Goal: Use online tool/utility: Utilize a website feature to perform a specific function

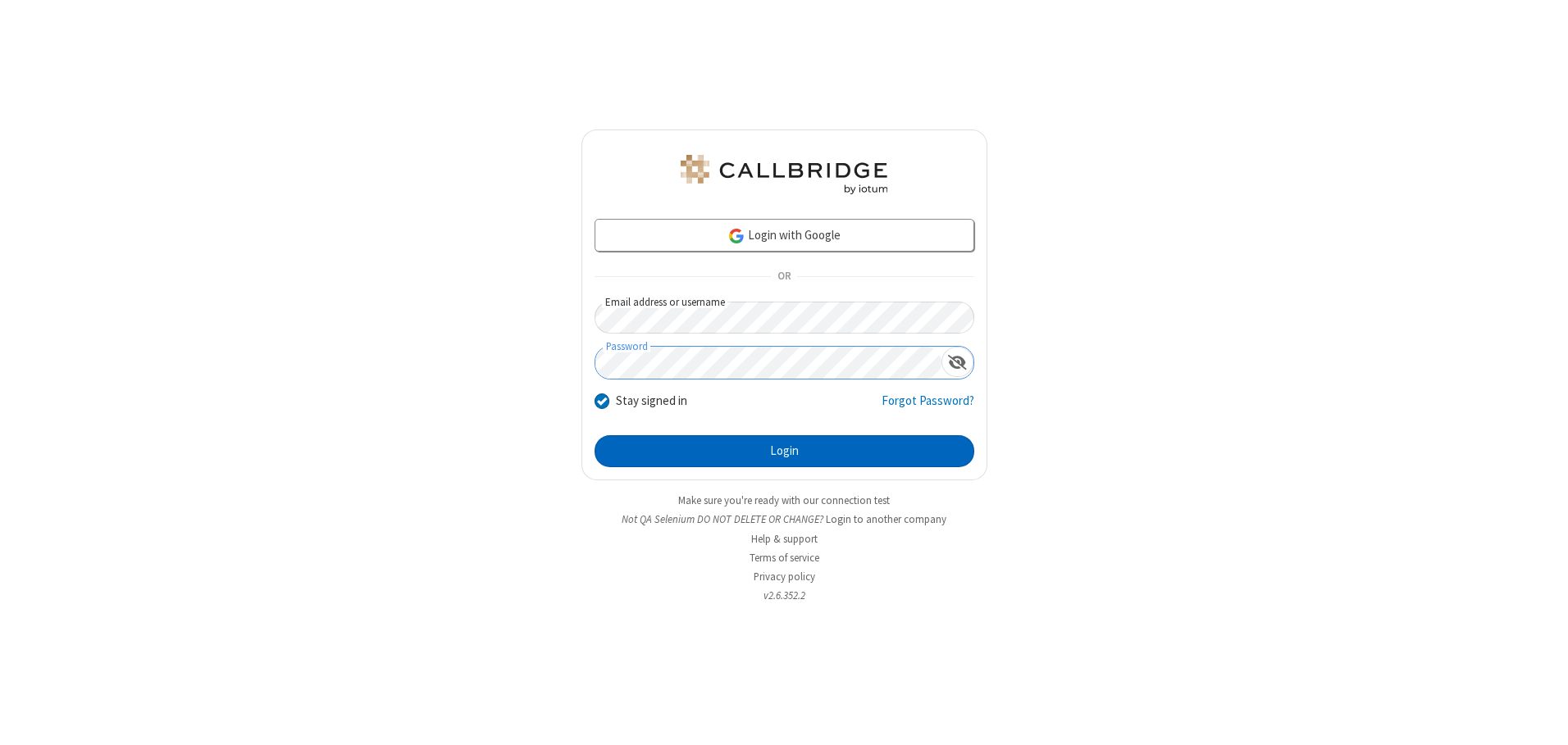
click at [784, 451] on button "Login" at bounding box center [784, 452] width 379 height 32
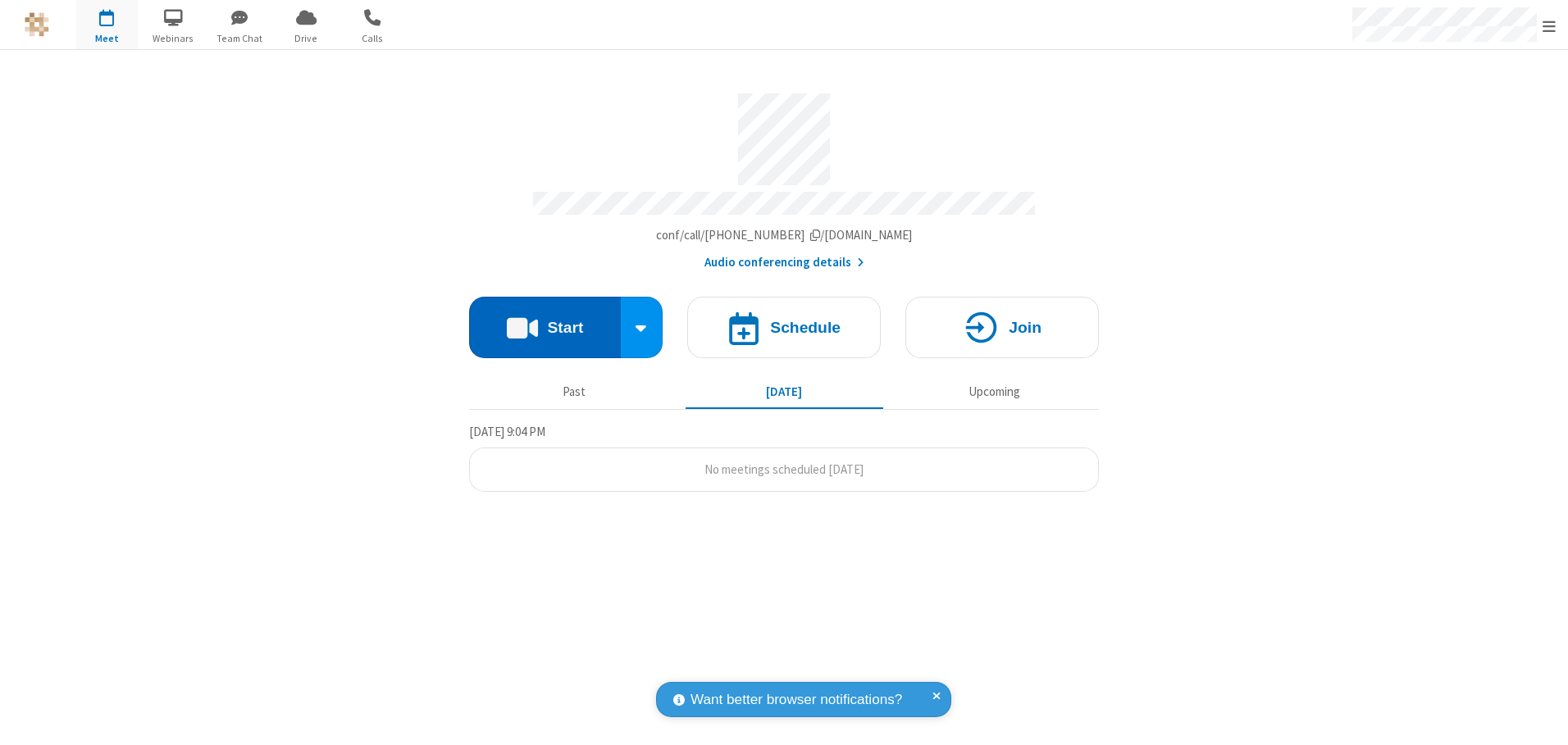
click at [545, 322] on button "Start" at bounding box center [545, 328] width 152 height 61
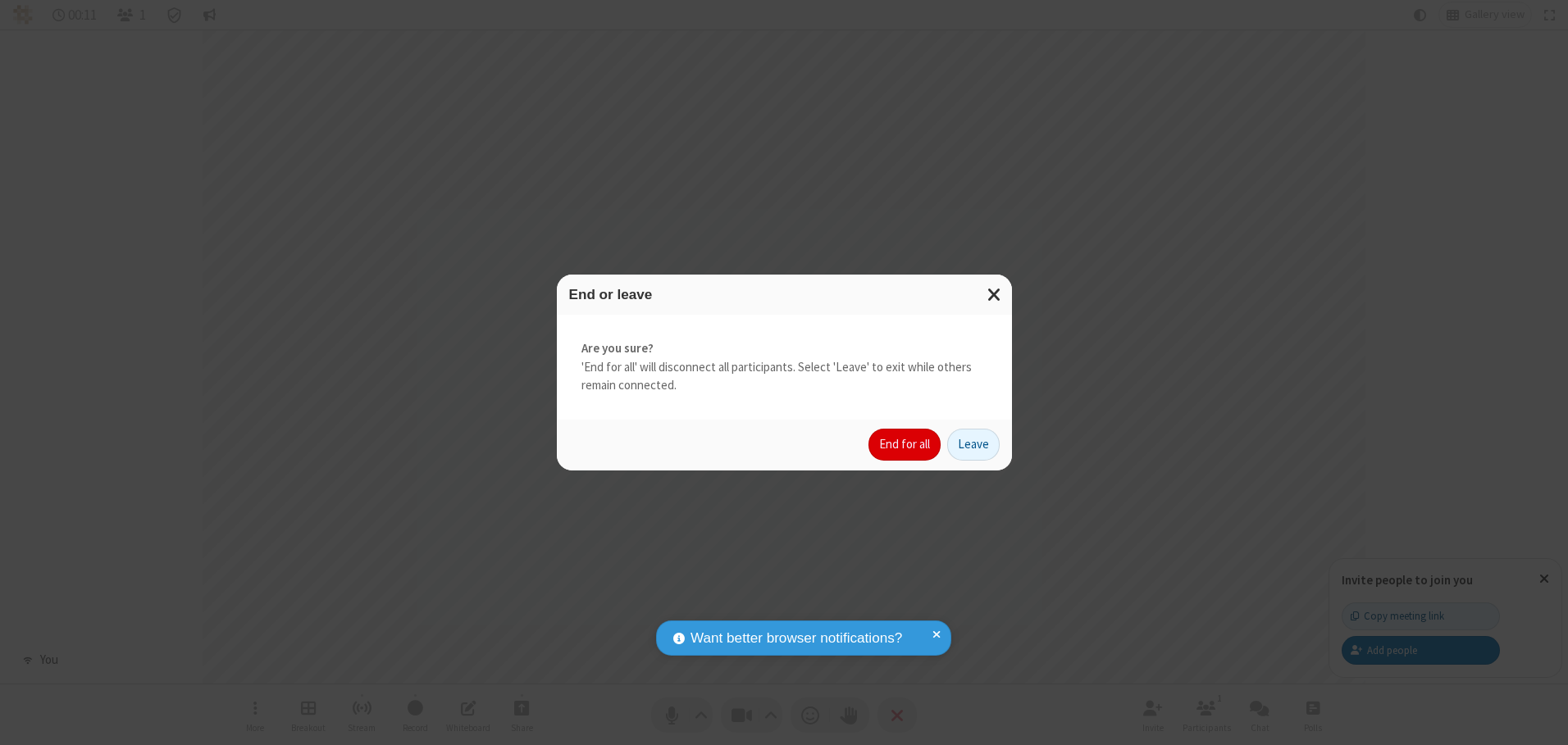
click at [906, 444] on button "End for all" at bounding box center [905, 445] width 73 height 32
